Goal: Task Accomplishment & Management: Manage account settings

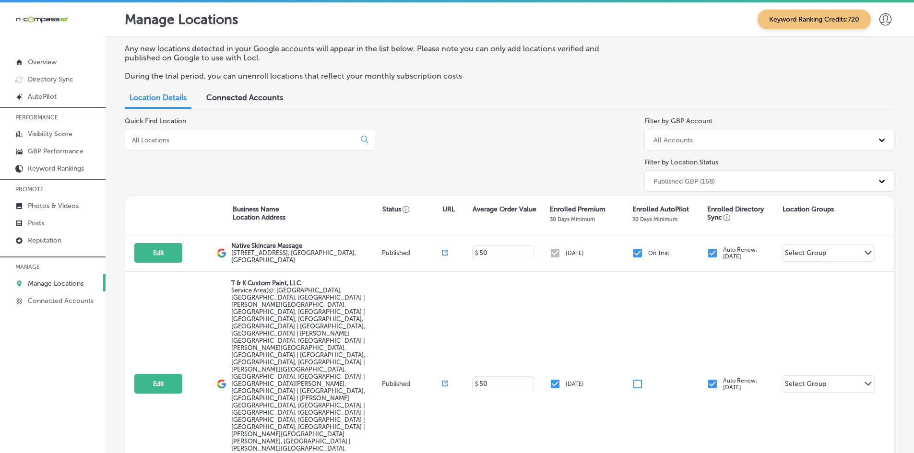
click at [156, 133] on div at bounding box center [250, 140] width 250 height 22
click at [184, 142] on input at bounding box center [242, 140] width 222 height 9
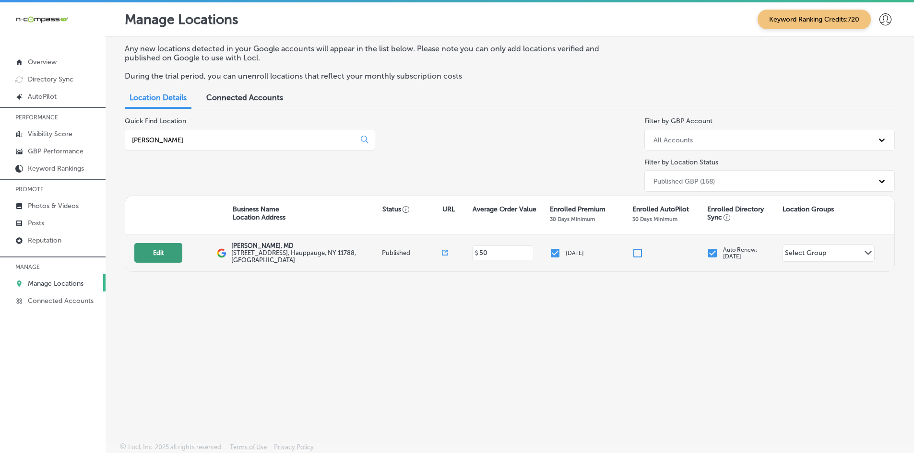
type input "[PERSON_NAME]"
click at [152, 249] on button "Edit" at bounding box center [158, 253] width 48 height 20
select select "US"
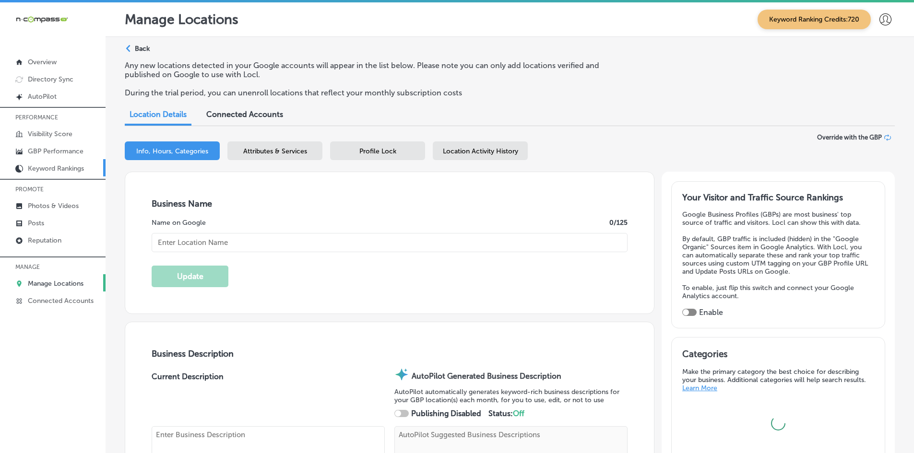
type input "[PERSON_NAME], MD"
type input "[STREET_ADDRESS]"
type input "Hauppauge"
type input "11788"
type input "US"
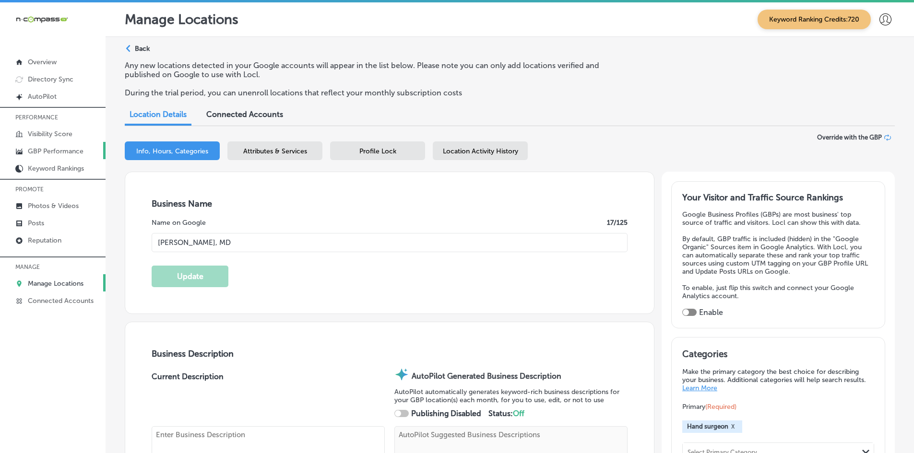
type input "[PHONE_NUMBER]"
type textarea "As a practicing [GEOGRAPHIC_DATA] orthopedic surgeon and [MEDICAL_DATA] special…"
checkbox input "true"
type input "[URL][DOMAIN_NAME]"
click at [47, 145] on link "GBP Performance" at bounding box center [53, 150] width 106 height 17
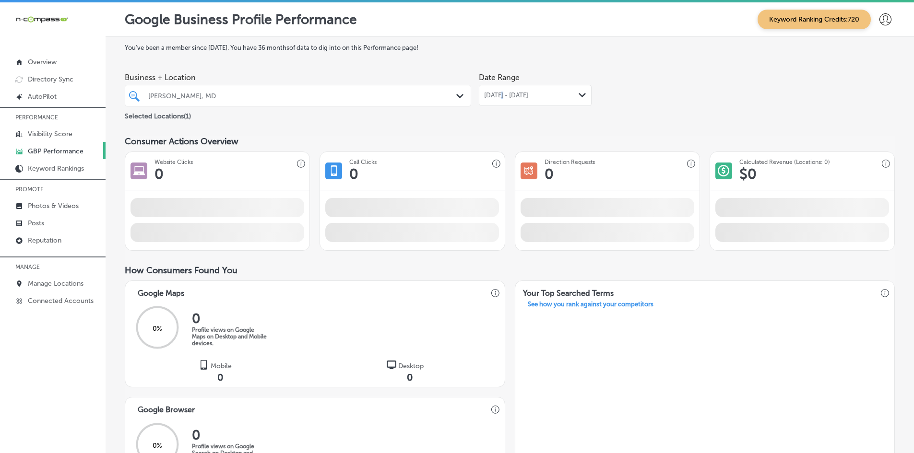
click at [501, 98] on span "[DATE] - [DATE]" at bounding box center [506, 96] width 44 height 8
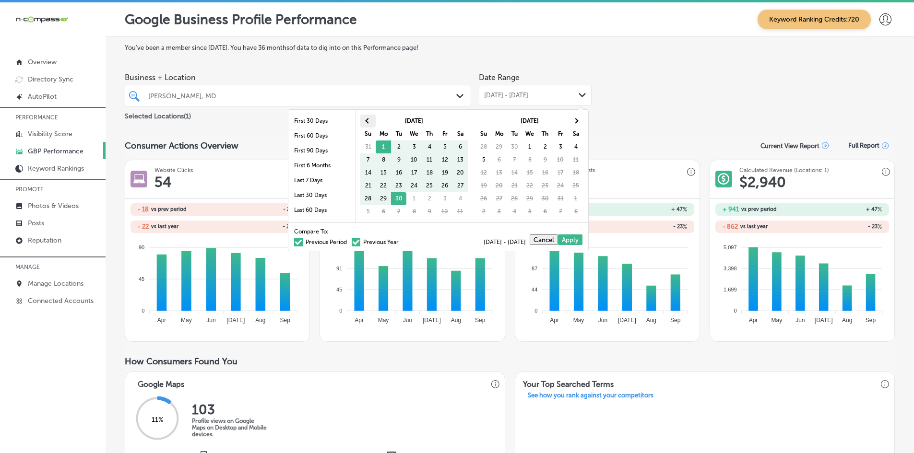
click at [368, 123] on span at bounding box center [367, 120] width 5 height 5
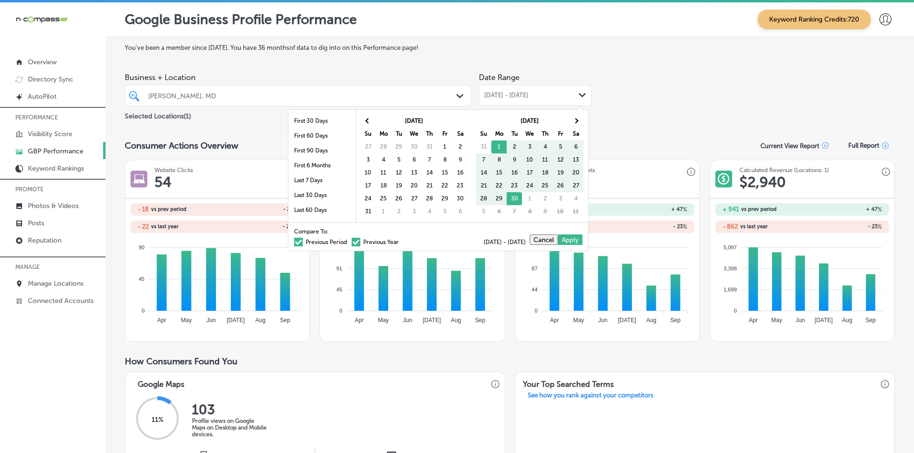
click at [368, 123] on span at bounding box center [367, 120] width 5 height 5
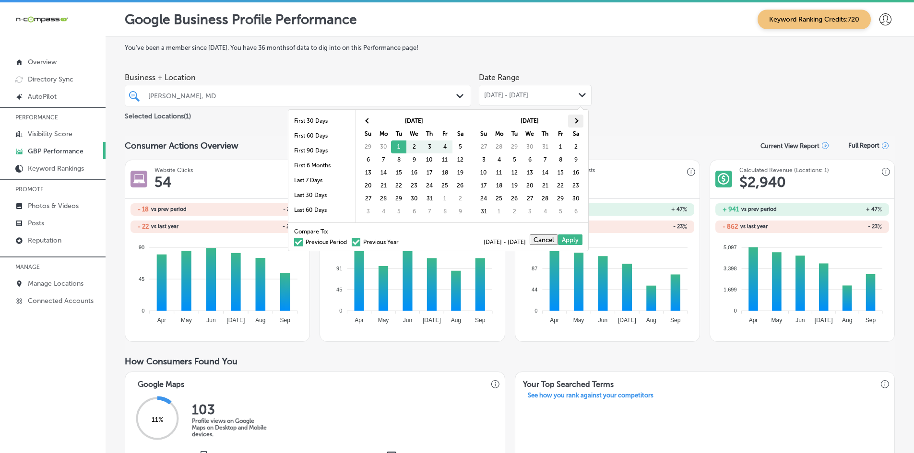
click at [582, 124] on th at bounding box center [575, 121] width 15 height 13
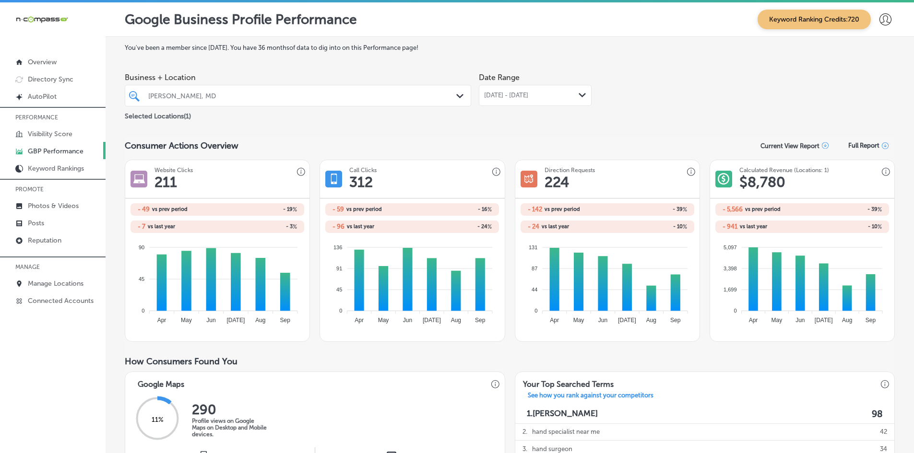
click at [514, 99] on span "[DATE] - [DATE]" at bounding box center [506, 96] width 44 height 8
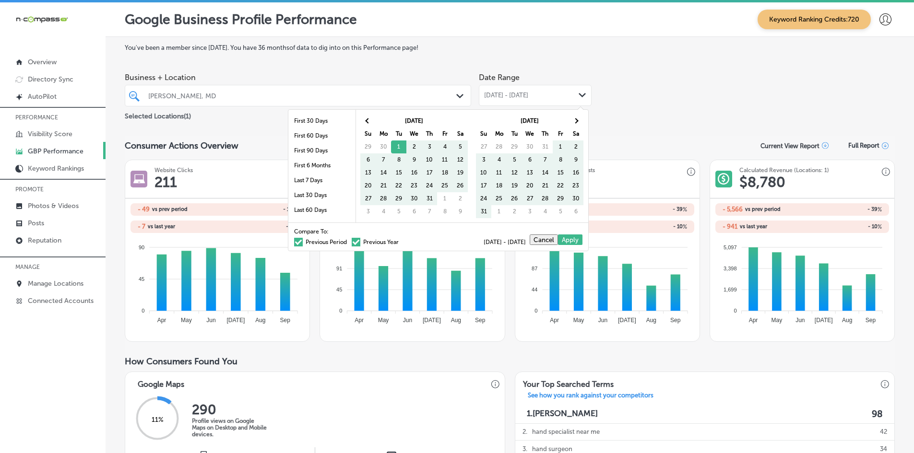
click at [354, 243] on label "Previous Year" at bounding box center [375, 242] width 47 height 6
click at [401, 241] on input "Previous Year" at bounding box center [401, 241] width 0 height 0
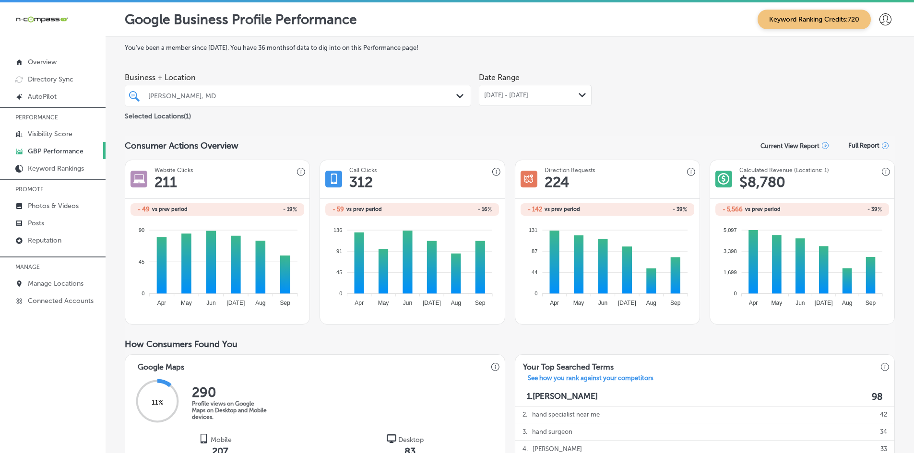
click at [494, 96] on span "[DATE] - [DATE]" at bounding box center [506, 96] width 44 height 8
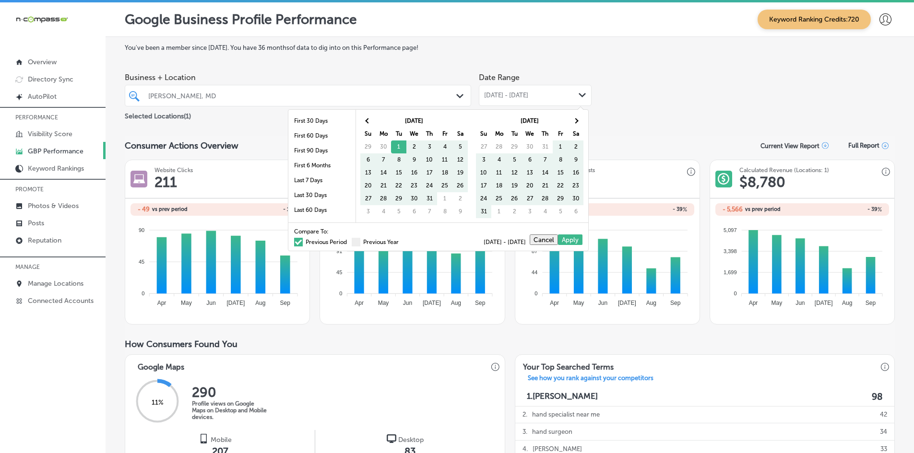
click at [294, 239] on span at bounding box center [298, 242] width 9 height 9
click at [349, 241] on input "Previous Period" at bounding box center [349, 241] width 0 height 0
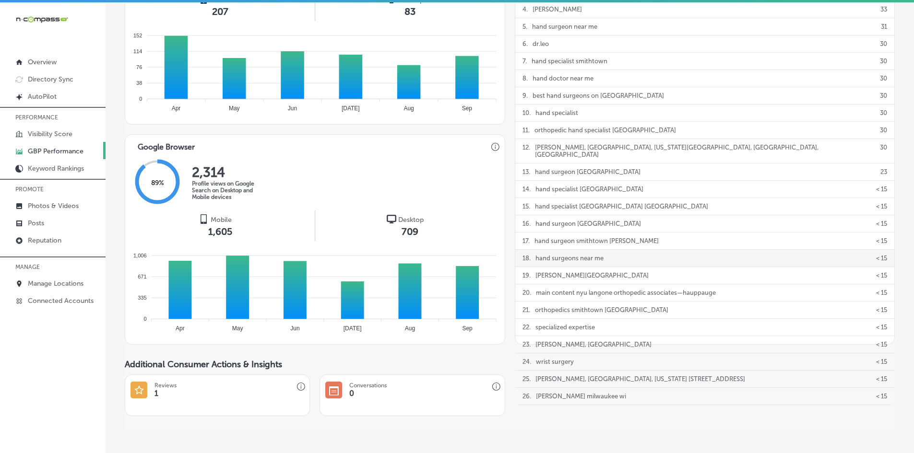
scroll to position [432, 0]
